Goal: Task Accomplishment & Management: Manage account settings

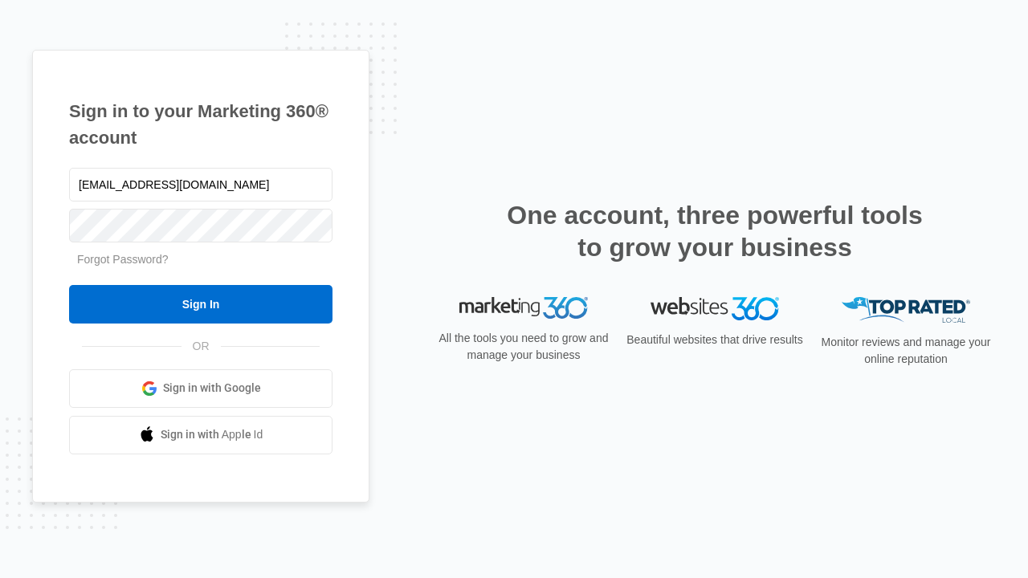
type input "[EMAIL_ADDRESS][DOMAIN_NAME]"
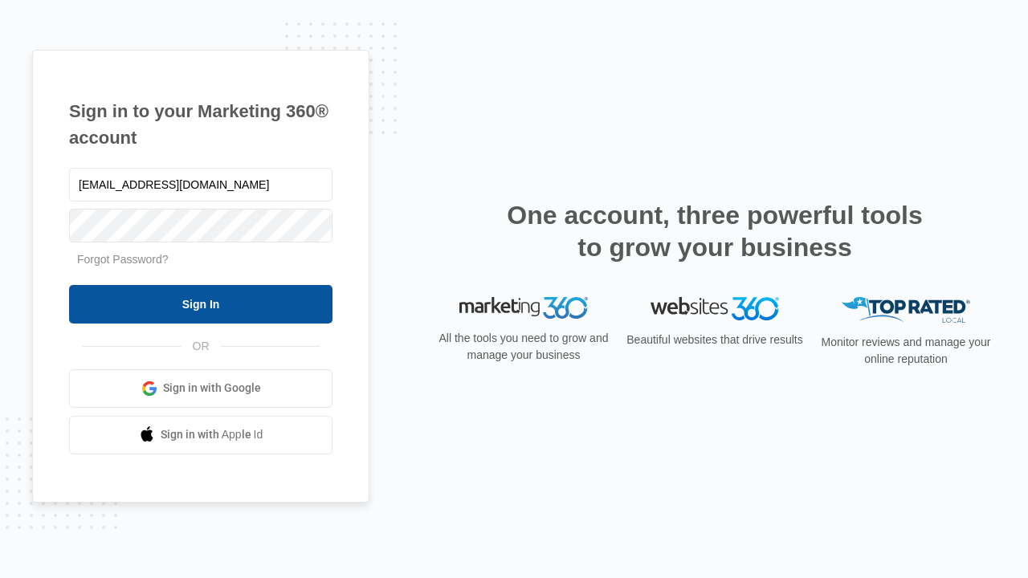
click at [201, 304] on input "Sign In" at bounding box center [200, 304] width 263 height 39
